Goal: Task Accomplishment & Management: Use online tool/utility

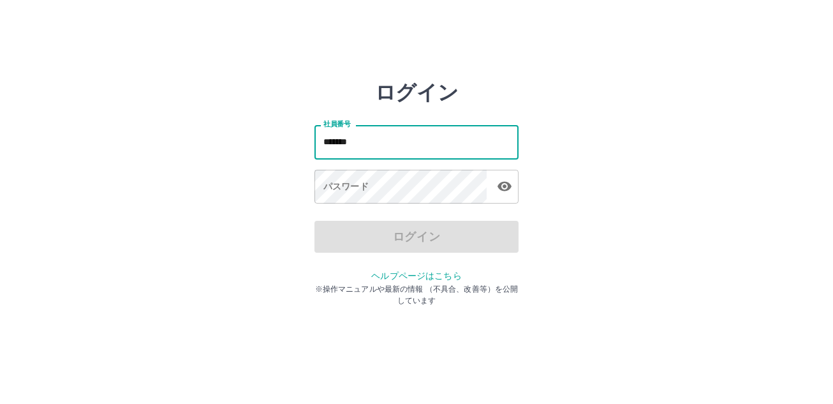
type input "*******"
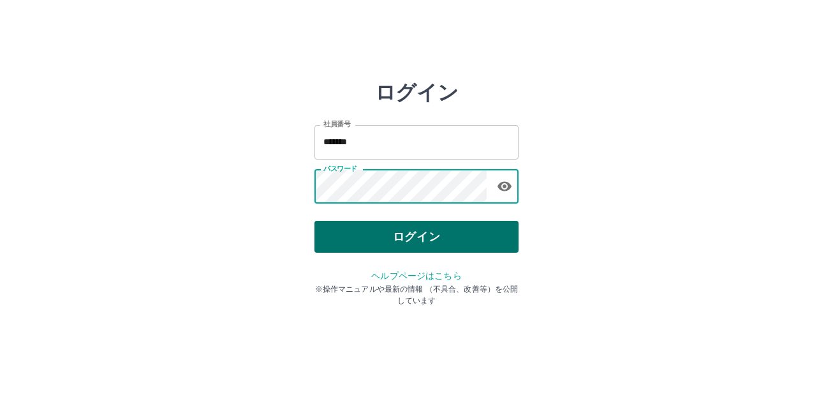
click at [399, 229] on button "ログイン" at bounding box center [416, 237] width 204 height 32
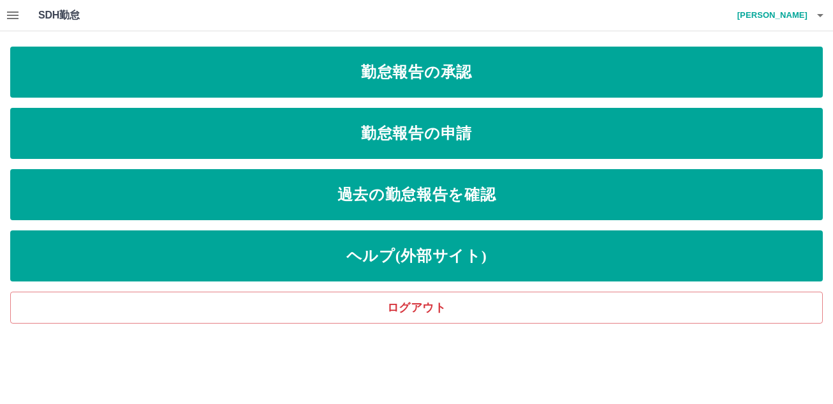
click at [15, 15] on icon "button" at bounding box center [12, 15] width 11 height 8
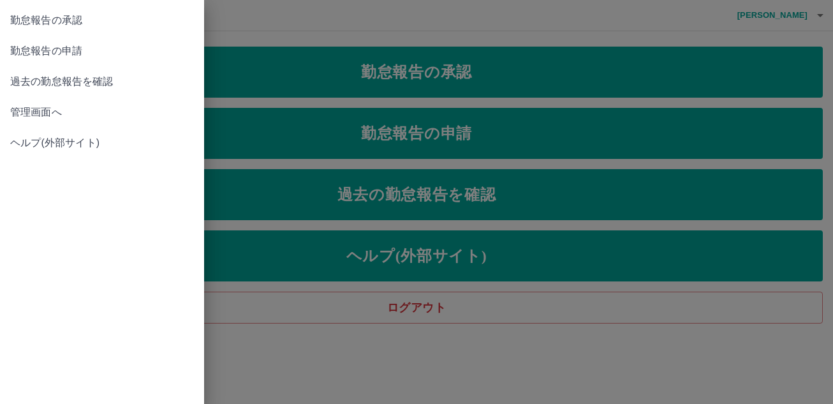
click at [101, 109] on span "管理画面へ" at bounding box center [102, 112] width 184 height 15
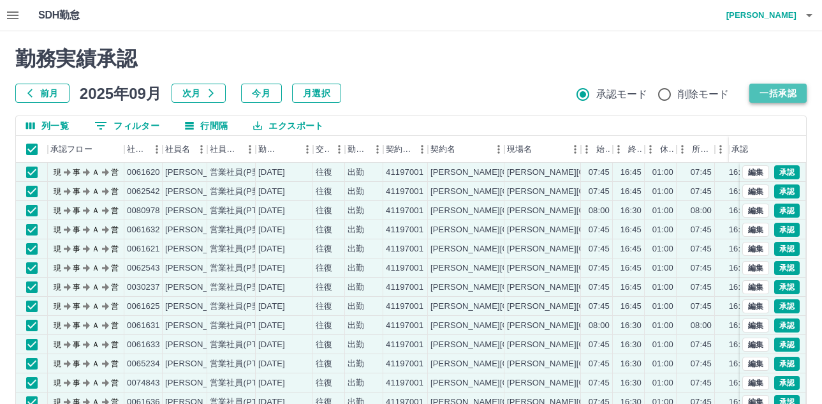
click at [773, 93] on button "一括承認" at bounding box center [777, 93] width 57 height 19
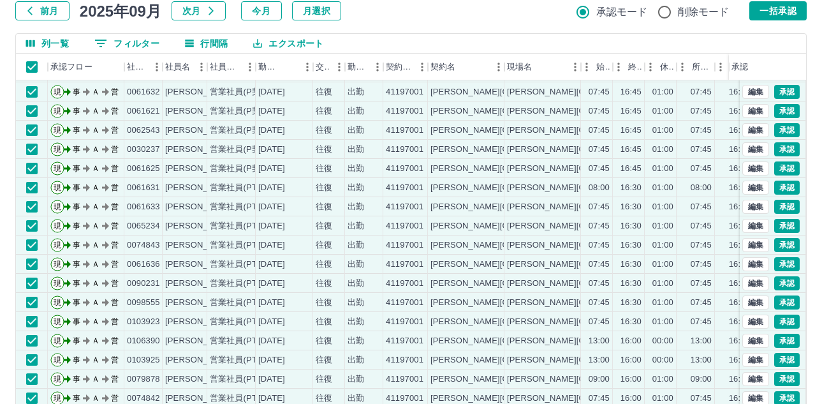
scroll to position [135, 0]
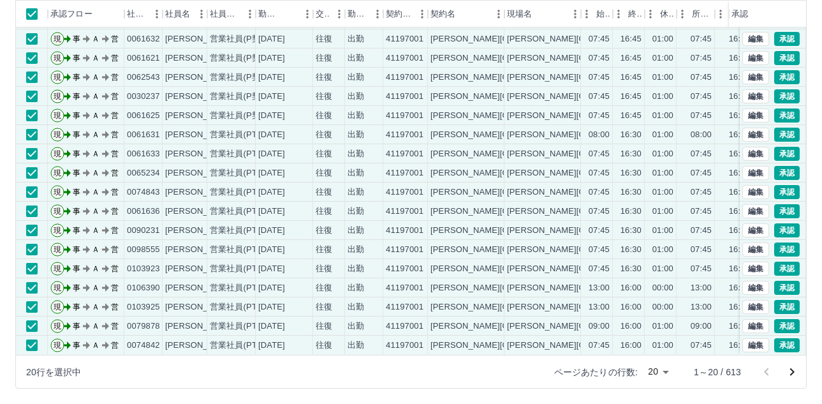
click at [793, 372] on icon "次のページへ" at bounding box center [792, 372] width 4 height 8
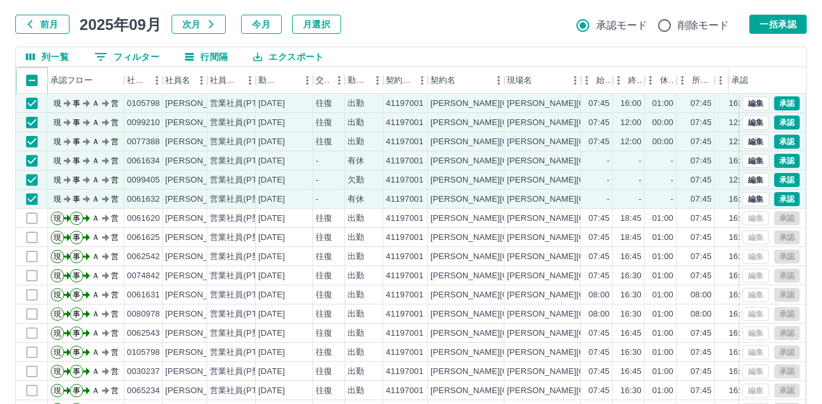
scroll to position [0, 0]
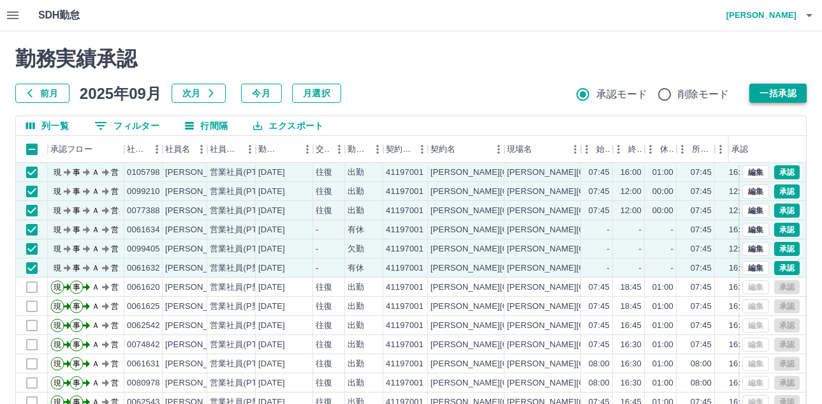
drag, startPoint x: 789, startPoint y: 93, endPoint x: 801, endPoint y: 89, distance: 13.5
click at [794, 92] on button "一括承認" at bounding box center [777, 93] width 57 height 19
